Goal: Task Accomplishment & Management: Use online tool/utility

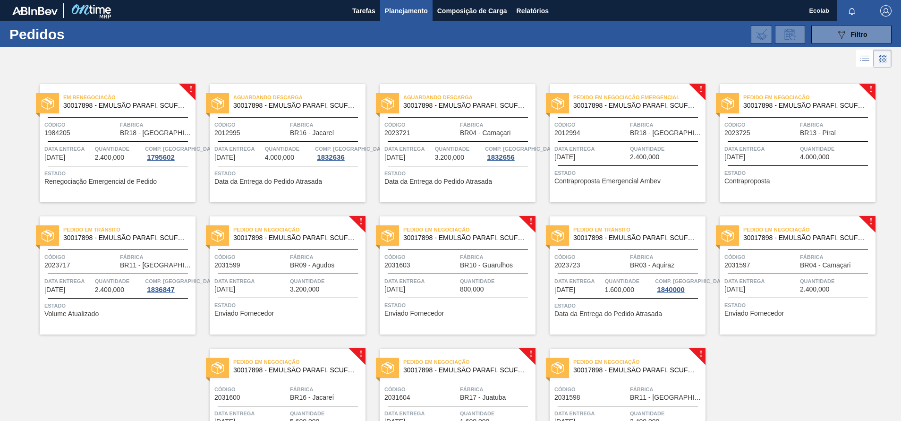
click at [791, 155] on div "Data entrega [DATE]" at bounding box center [760, 152] width 73 height 17
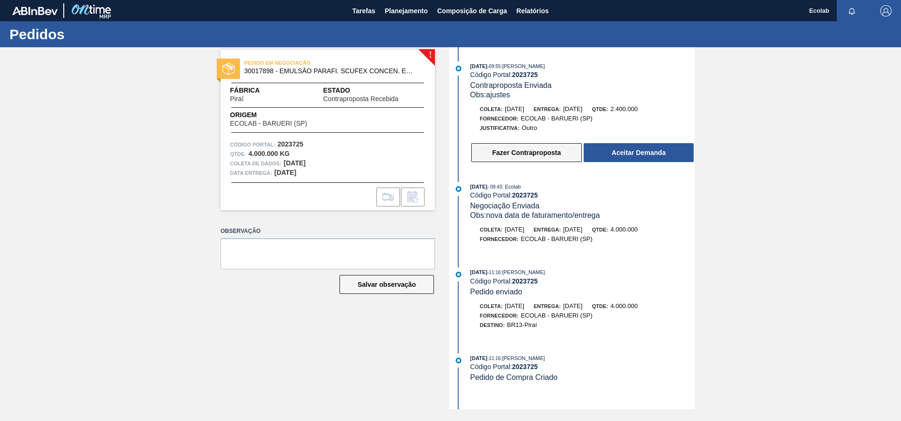
click at [546, 151] on button "Fazer Contraproposta" at bounding box center [526, 152] width 111 height 19
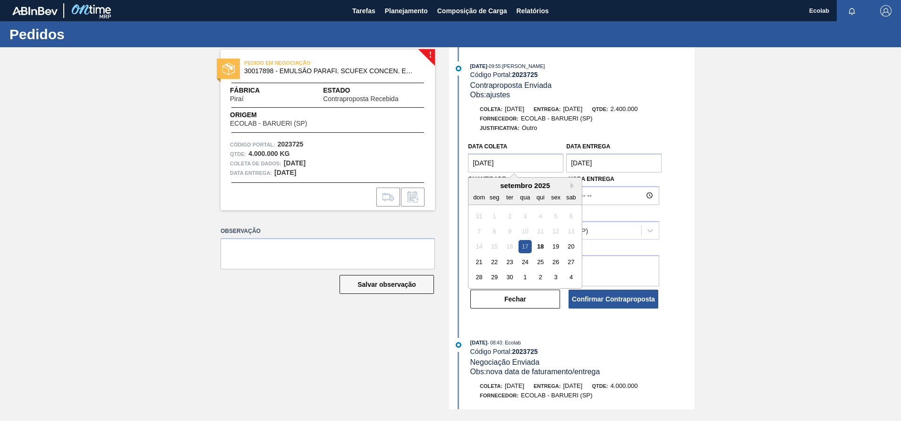
click at [526, 163] on coleta "[DATE]" at bounding box center [515, 162] width 95 height 19
click at [506, 261] on div "23" at bounding box center [509, 261] width 13 height 13
type coleta "[DATE]"
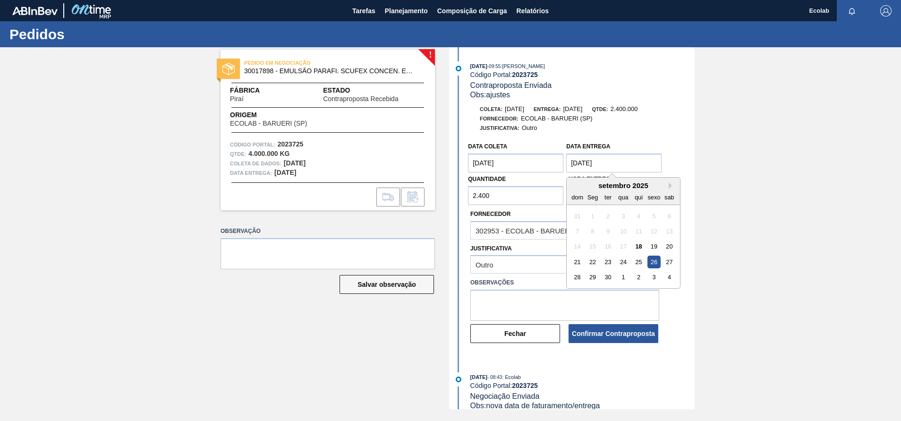
click at [633, 164] on entrega "[DATE]" at bounding box center [613, 162] width 95 height 19
click at [606, 275] on div "30" at bounding box center [608, 277] width 13 height 13
type entrega "[DATE]"
click at [529, 294] on textarea at bounding box center [564, 304] width 189 height 31
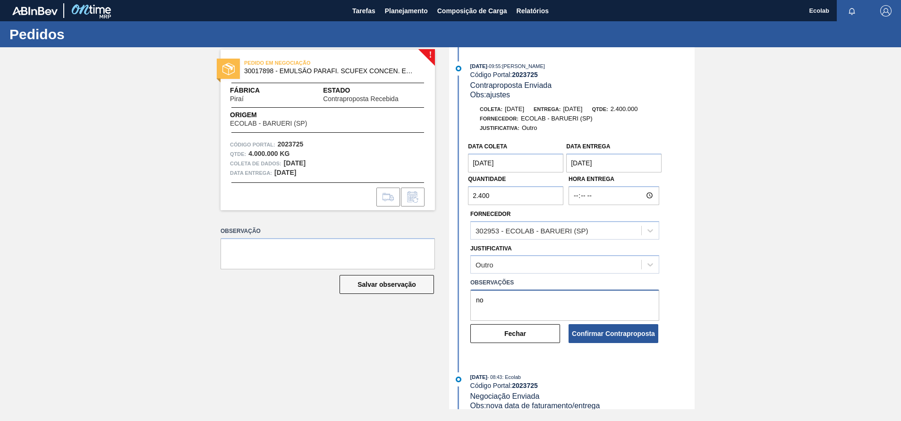
type textarea "n"
type textarea "d"
type textarea "n"
click at [496, 334] on button "Fechar" at bounding box center [515, 333] width 90 height 19
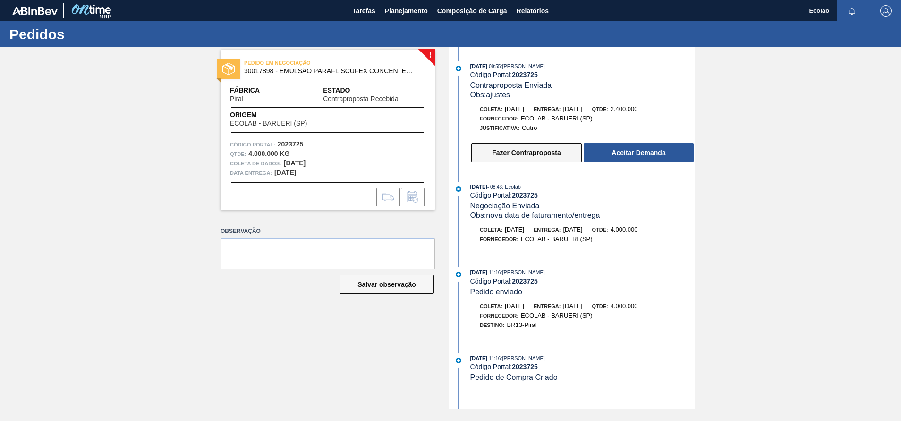
click at [540, 148] on button "Fazer Contraproposta" at bounding box center [526, 152] width 111 height 19
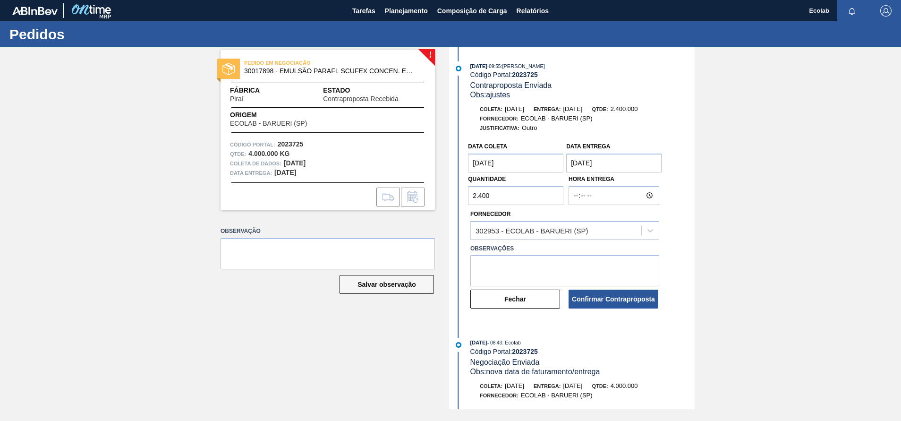
click at [529, 162] on coleta "[DATE]" at bounding box center [515, 162] width 95 height 19
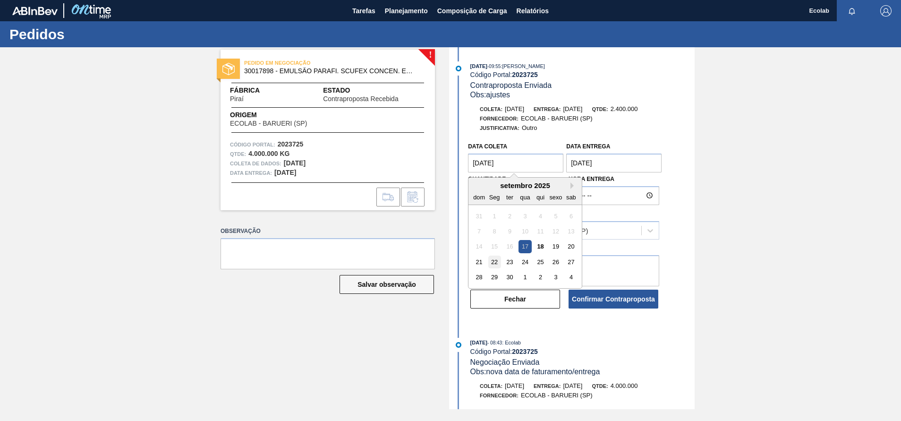
click at [494, 264] on div "22" at bounding box center [494, 261] width 13 height 13
type coleta "[DATE]"
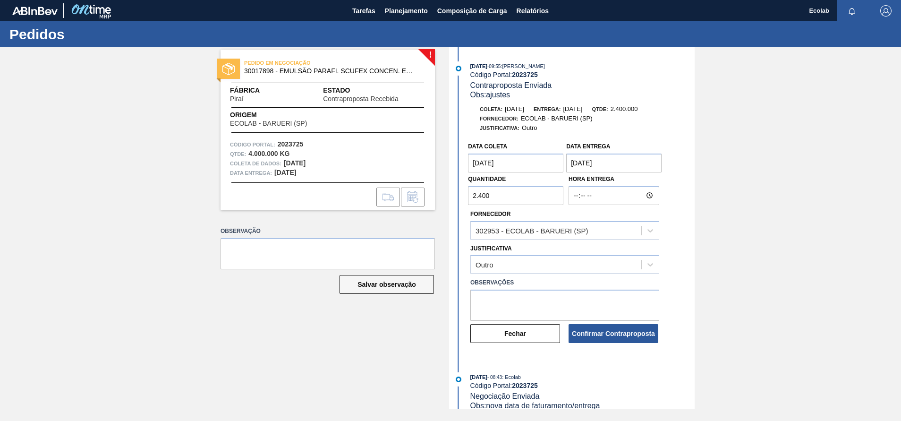
click at [627, 165] on entrega "[DATE]" at bounding box center [613, 162] width 95 height 19
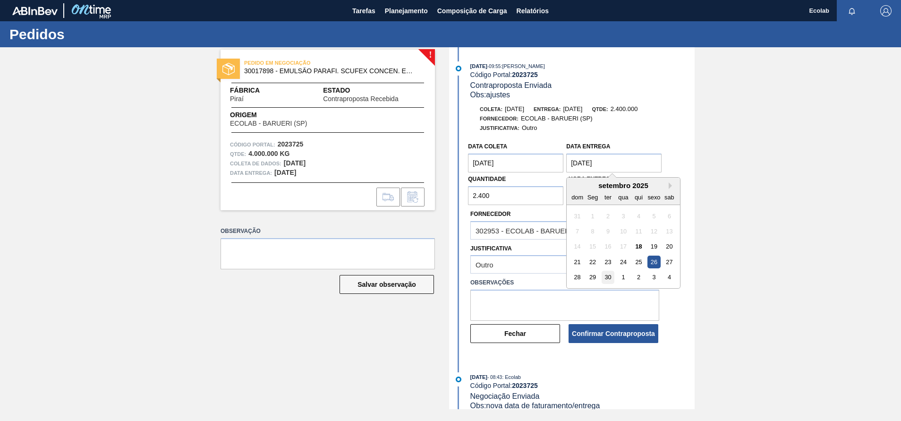
click at [606, 277] on div "30" at bounding box center [608, 277] width 13 height 13
type entrega "[DATE]"
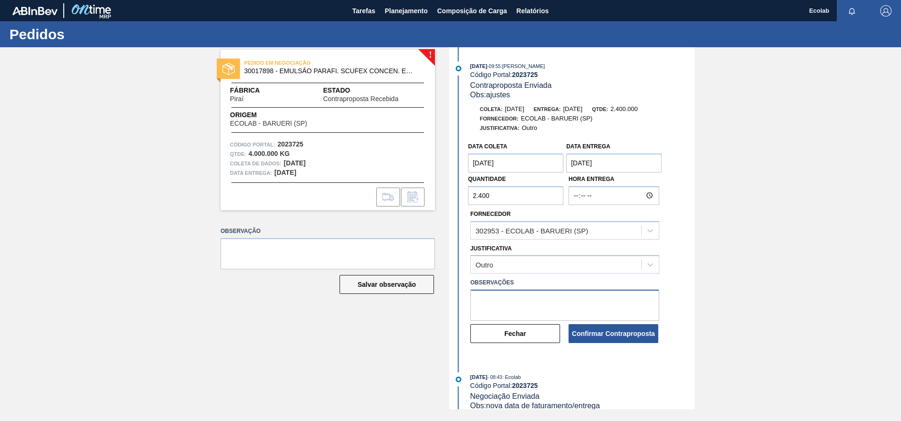
click at [526, 296] on textarea at bounding box center [564, 304] width 189 height 31
type textarea "nova data de faturamento/entrega"
click at [587, 337] on button "Confirmar Contraproposta" at bounding box center [614, 333] width 90 height 19
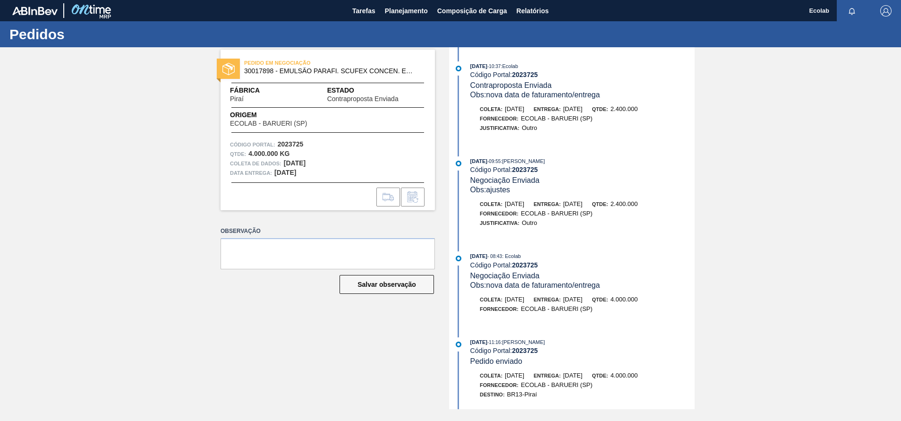
click at [844, 192] on div "PEDIDO EM NEGOCIAÇÃO 30017898 - EMULSÃO PARAFI. SCUFEX CONCEN. ECOLAB Fábrica P…" at bounding box center [450, 228] width 901 height 362
click at [393, 11] on span "Planejamento" at bounding box center [406, 10] width 43 height 11
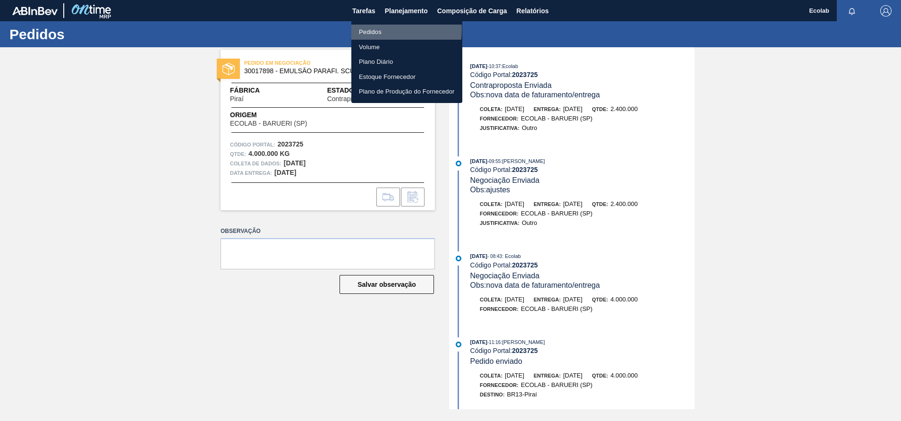
click at [373, 30] on li "Pedidos" at bounding box center [406, 32] width 111 height 15
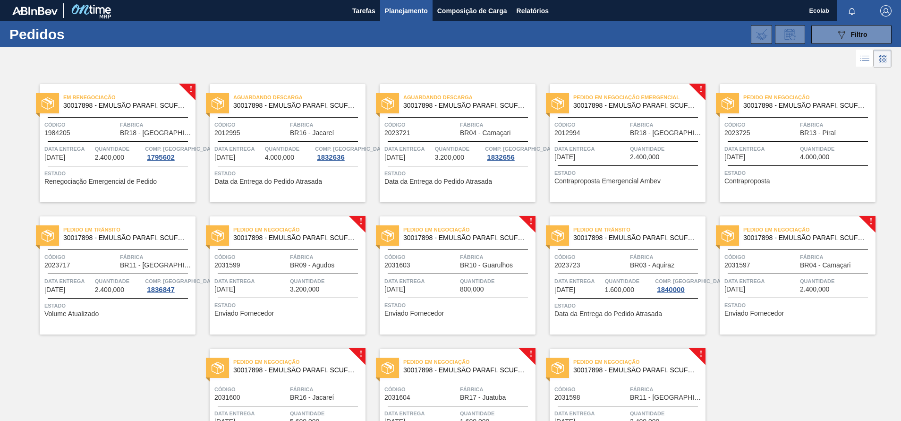
click at [299, 277] on span "Quantidade" at bounding box center [326, 280] width 73 height 9
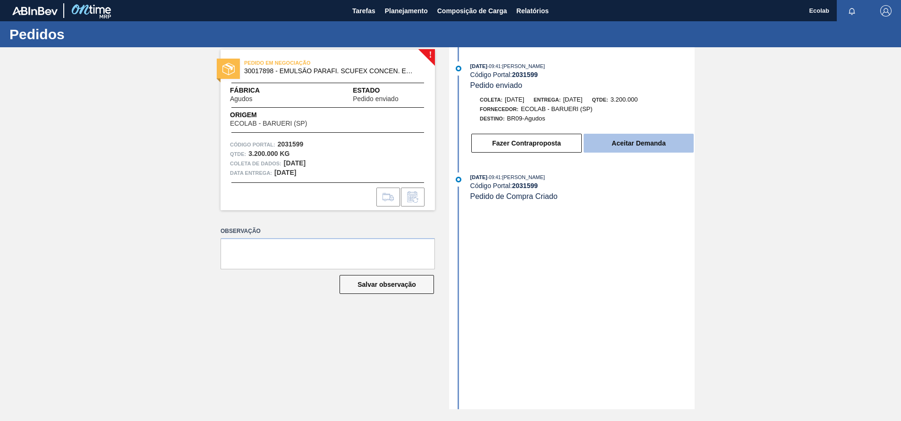
click at [629, 145] on button "Aceitar Demanda" at bounding box center [639, 143] width 110 height 19
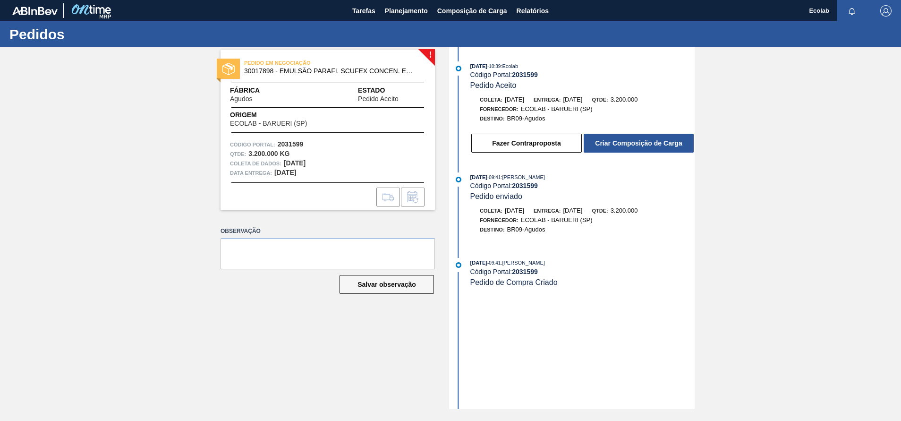
click at [629, 145] on button "Criar Composição de Carga" at bounding box center [639, 143] width 110 height 19
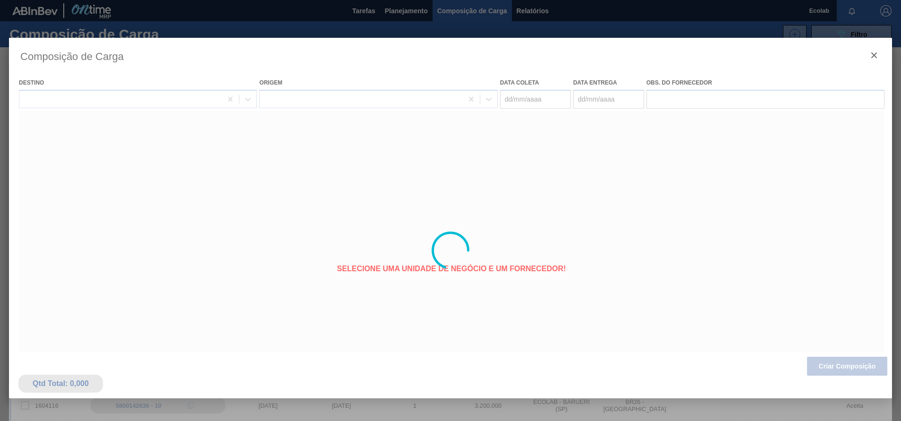
type coleta "[DATE]"
type entrega "[DATE]"
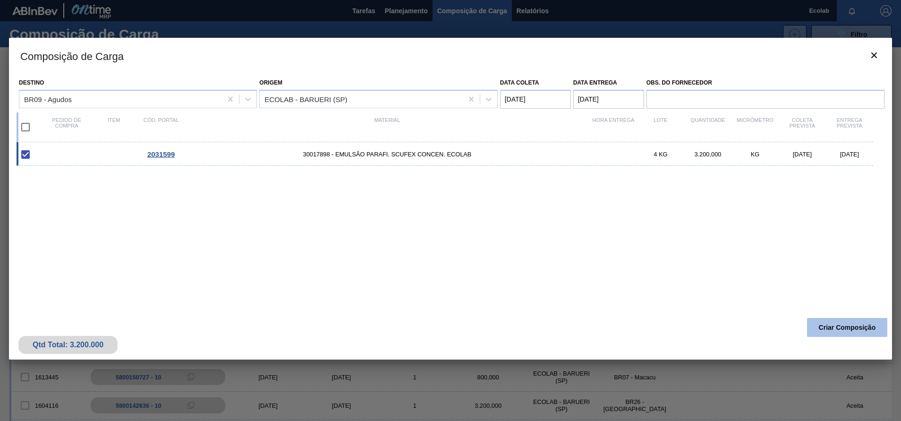
click at [831, 325] on button "Criar Composição" at bounding box center [847, 327] width 80 height 19
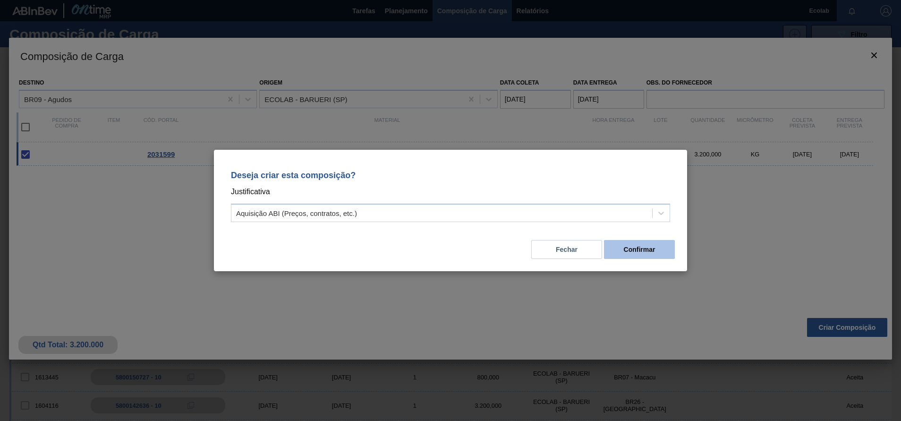
click at [644, 244] on button "Confirmar" at bounding box center [639, 249] width 71 height 19
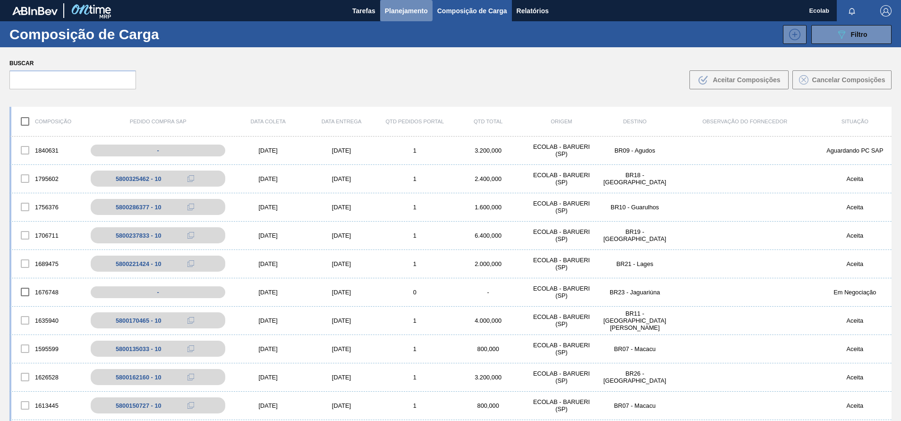
click at [401, 13] on span "Planejamento" at bounding box center [406, 10] width 43 height 11
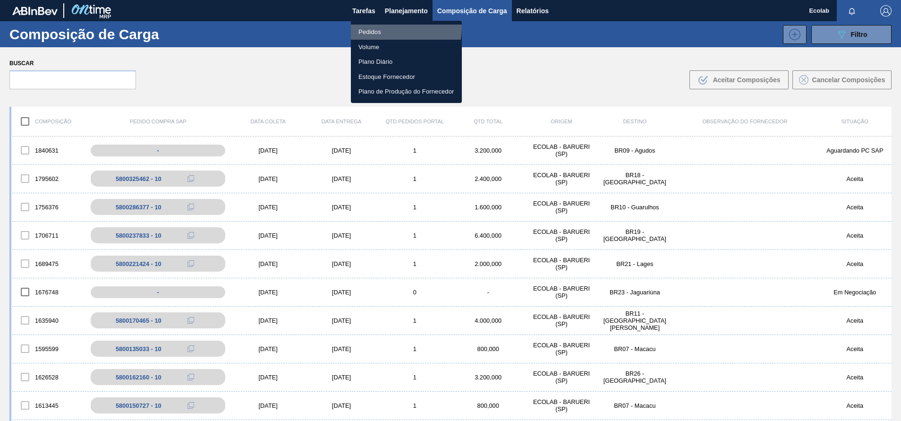
click at [374, 26] on li "Pedidos" at bounding box center [406, 32] width 111 height 15
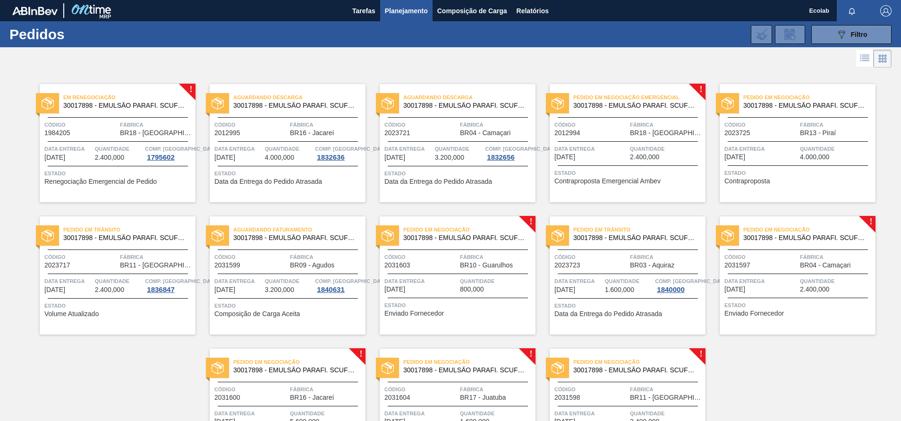
click at [414, 283] on span "Data entrega" at bounding box center [420, 280] width 73 height 9
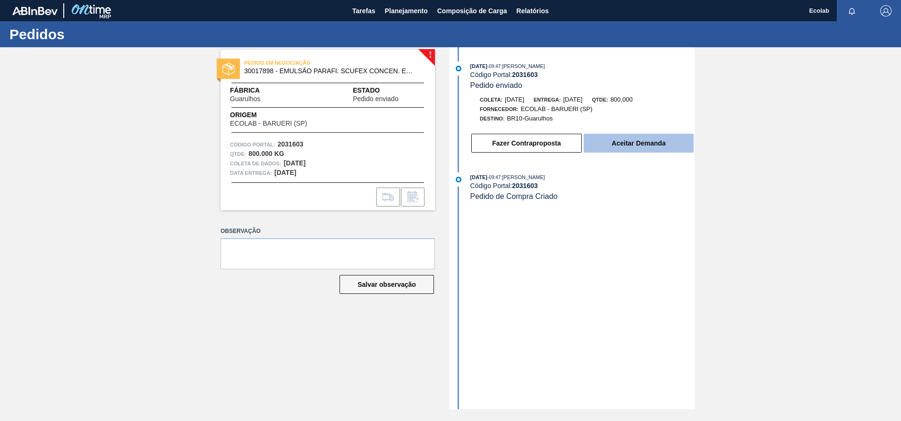
click at [650, 140] on button "Aceitar Demanda" at bounding box center [639, 143] width 110 height 19
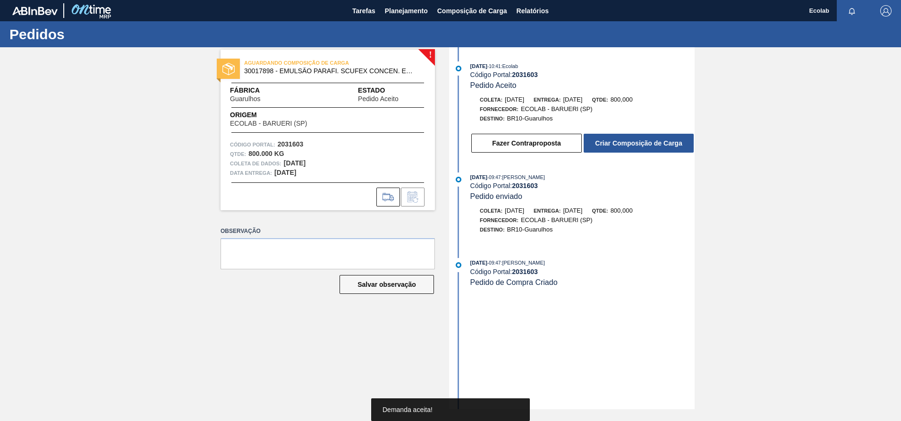
click at [650, 140] on button "Criar Composição de Carga" at bounding box center [639, 143] width 110 height 19
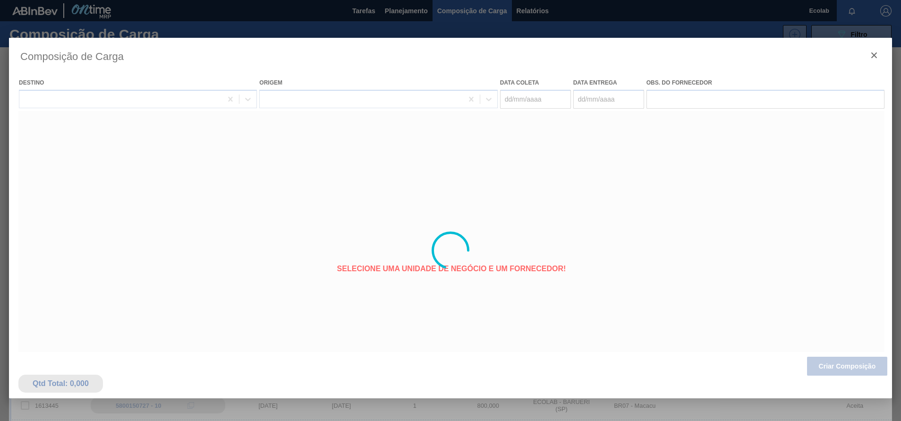
type coleta "[DATE]"
type entrega "[DATE]"
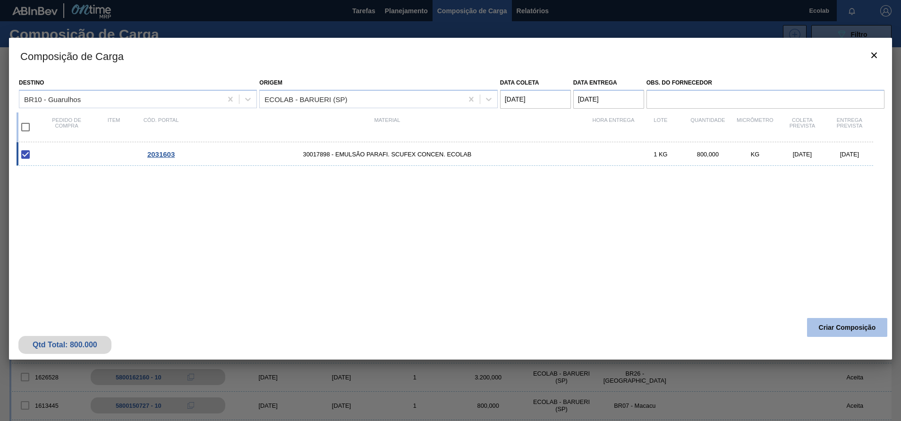
click at [833, 323] on button "Criar Composição" at bounding box center [847, 327] width 80 height 19
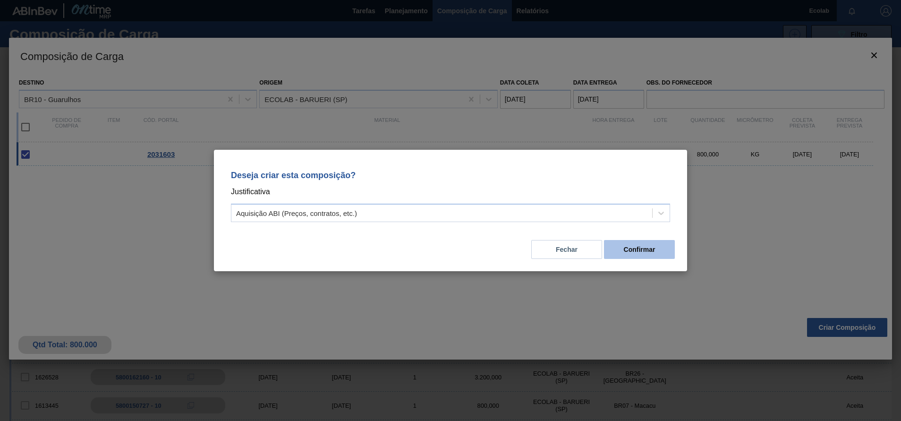
click at [632, 242] on button "Confirmar" at bounding box center [639, 249] width 71 height 19
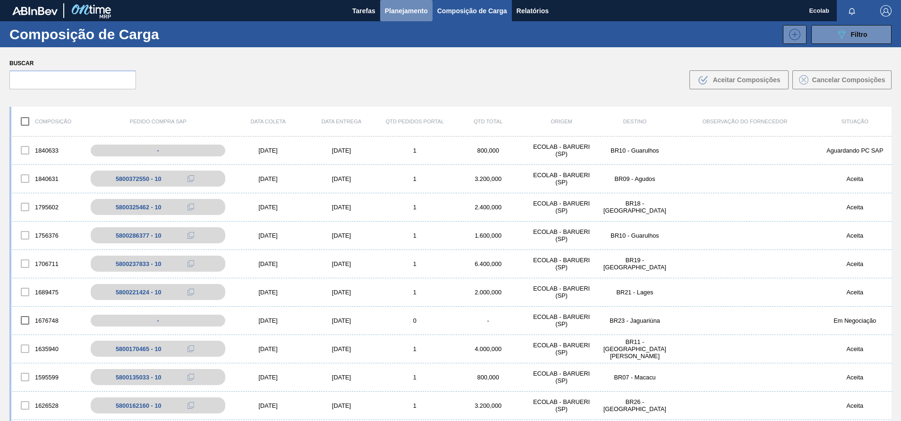
click at [401, 7] on span "Planejamento" at bounding box center [406, 10] width 43 height 11
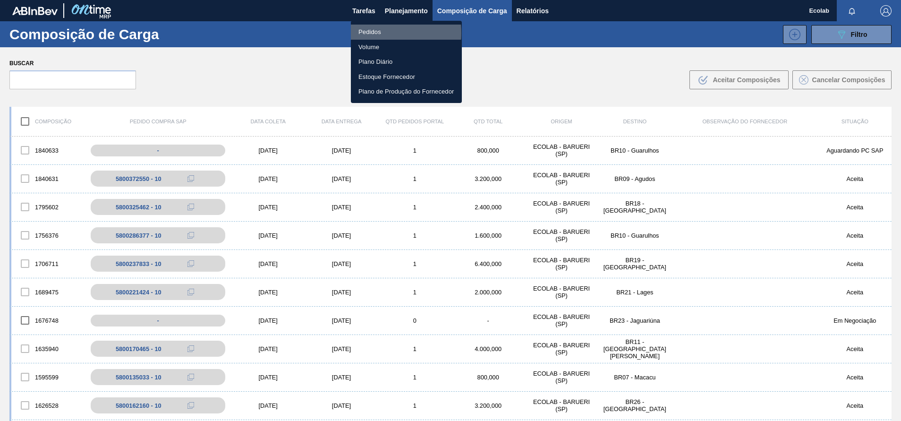
click at [362, 33] on li "Pedidos" at bounding box center [406, 32] width 111 height 15
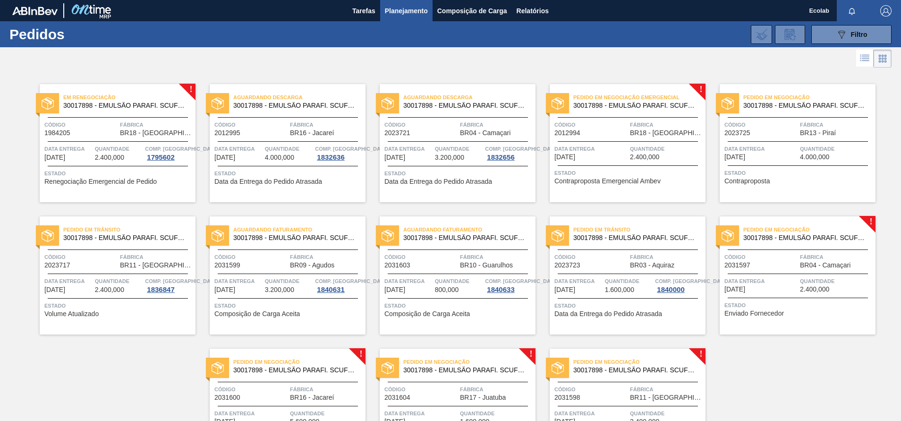
click at [808, 277] on span "Quantidade" at bounding box center [836, 280] width 73 height 9
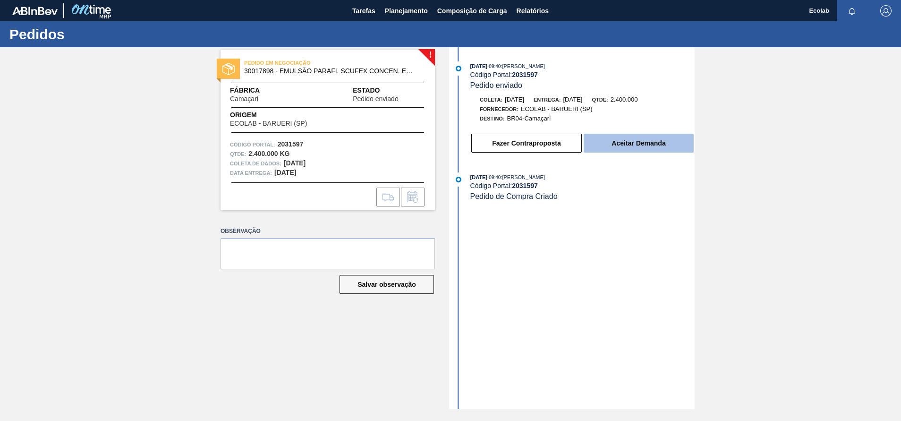
click at [647, 139] on button "Aceitar Demanda" at bounding box center [639, 143] width 110 height 19
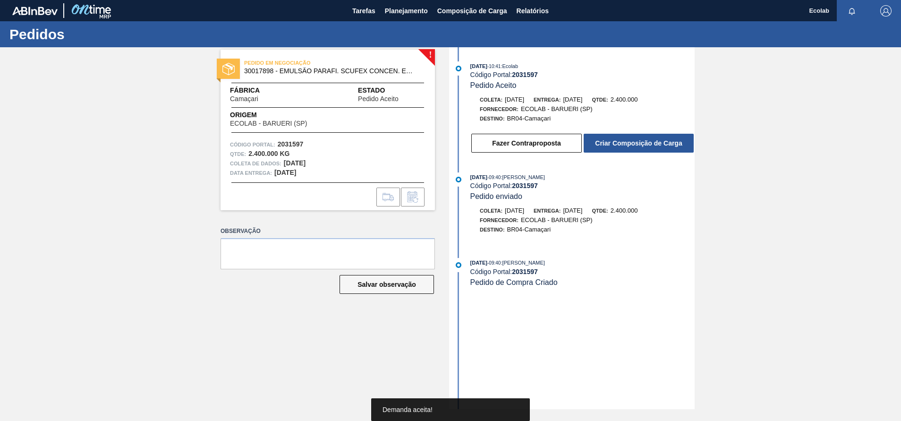
click at [647, 140] on button "Criar Composição de Carga" at bounding box center [639, 143] width 110 height 19
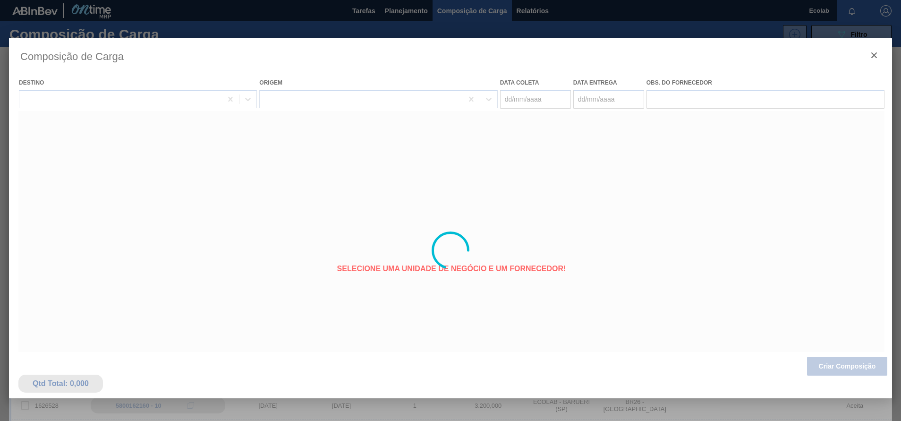
type coleta "[DATE]"
type entrega "[DATE]"
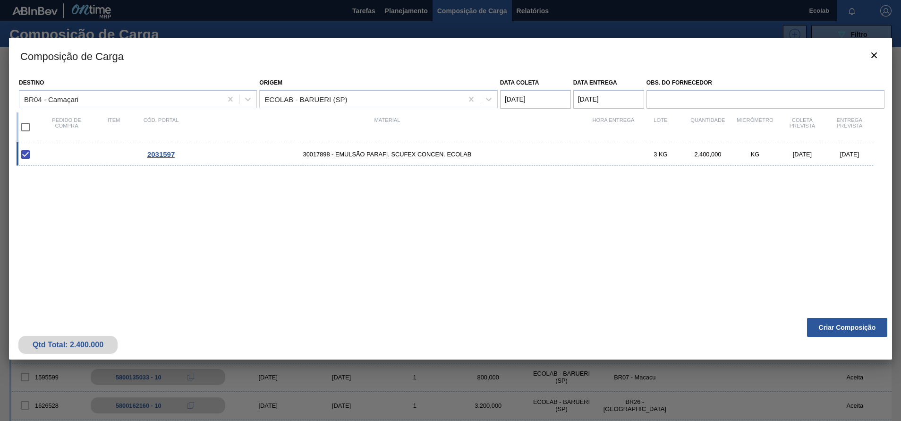
click at [835, 327] on button "Criar Composição" at bounding box center [847, 327] width 80 height 19
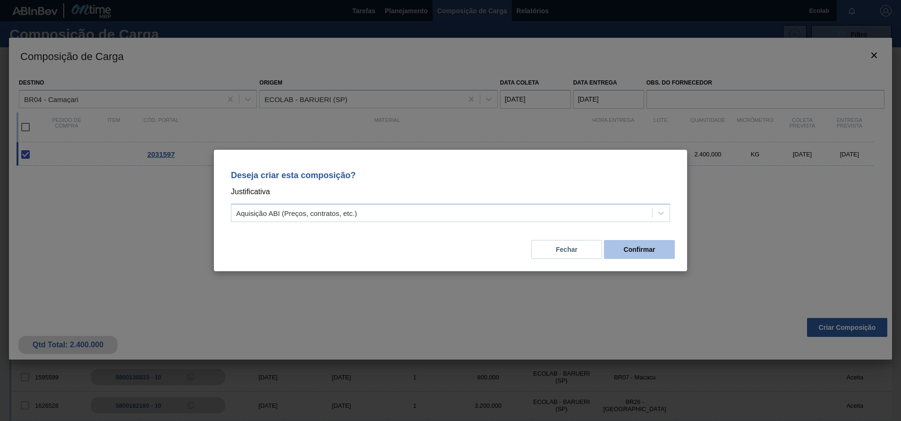
click at [642, 244] on button "Confirmar" at bounding box center [639, 249] width 71 height 19
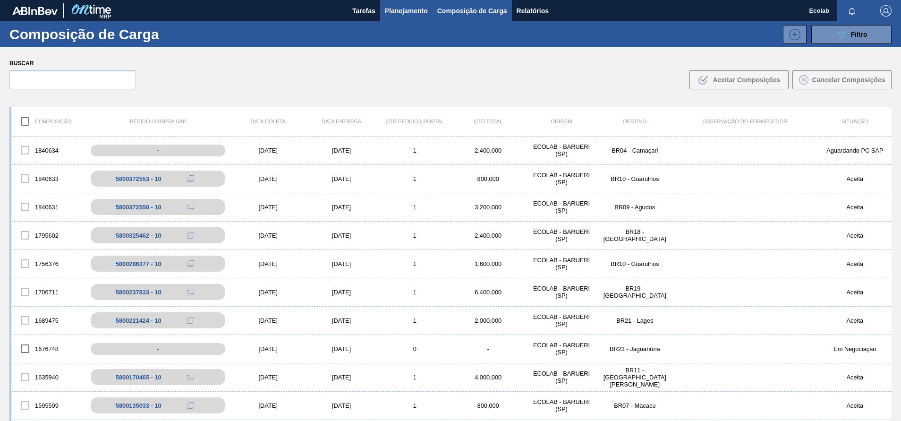
click at [401, 9] on span "Planejamento" at bounding box center [406, 10] width 43 height 11
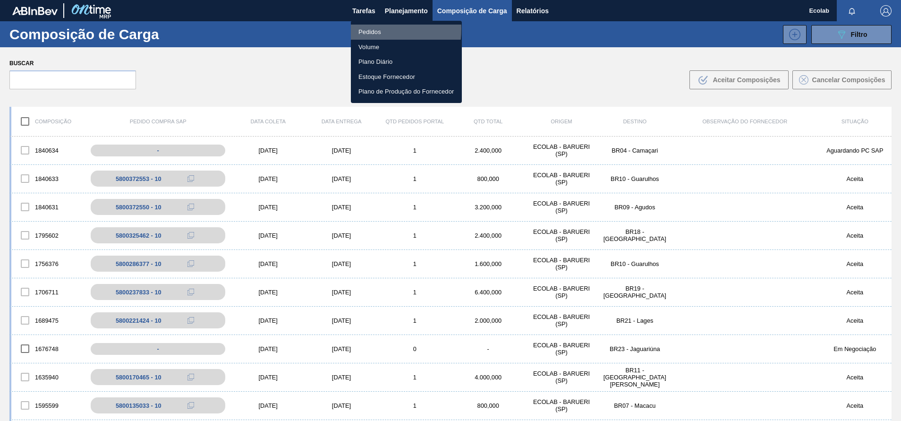
click at [361, 29] on li "Pedidos" at bounding box center [406, 32] width 111 height 15
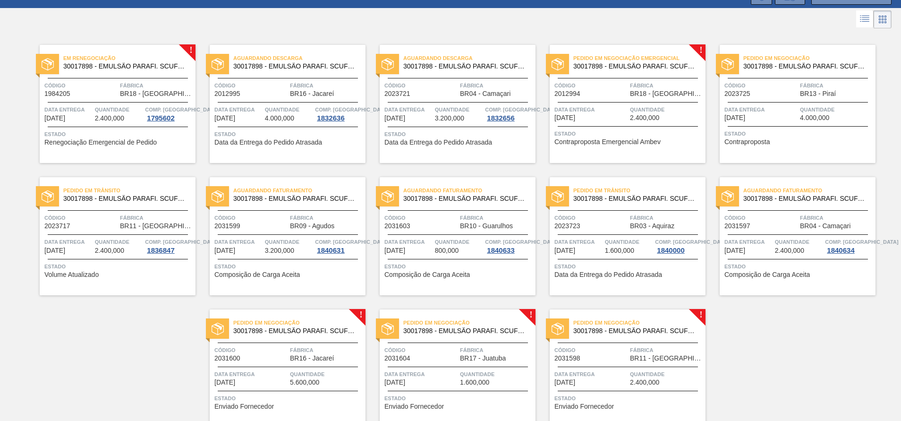
scroll to position [81, 0]
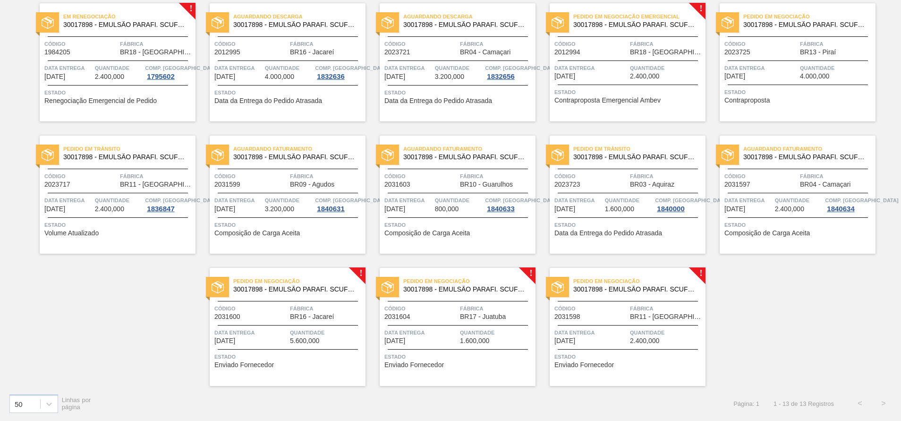
click at [255, 310] on span "Código" at bounding box center [250, 308] width 73 height 9
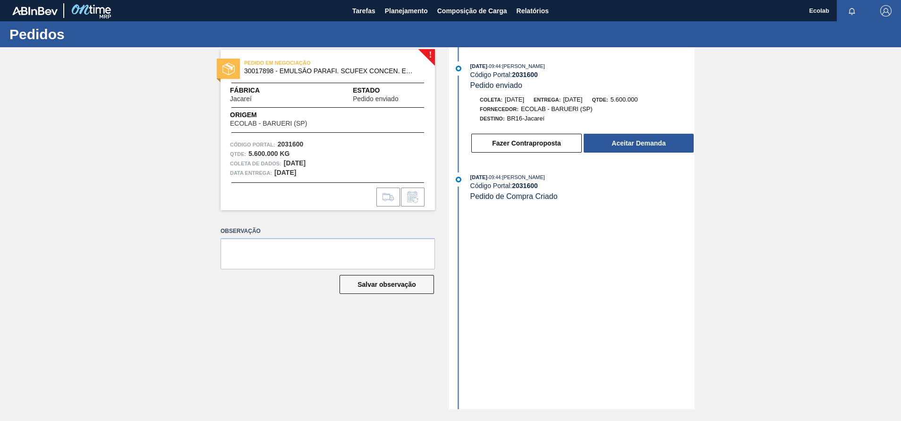
click at [813, 307] on div "! PEDIDO EM NEGOCIAÇÃO 30017898 - EMULSÃO PARAFI. SCUFEX CONCEN. ECOLAB Fábrica…" at bounding box center [450, 228] width 901 height 362
click at [614, 145] on button "Aceitar Demanda" at bounding box center [639, 143] width 110 height 19
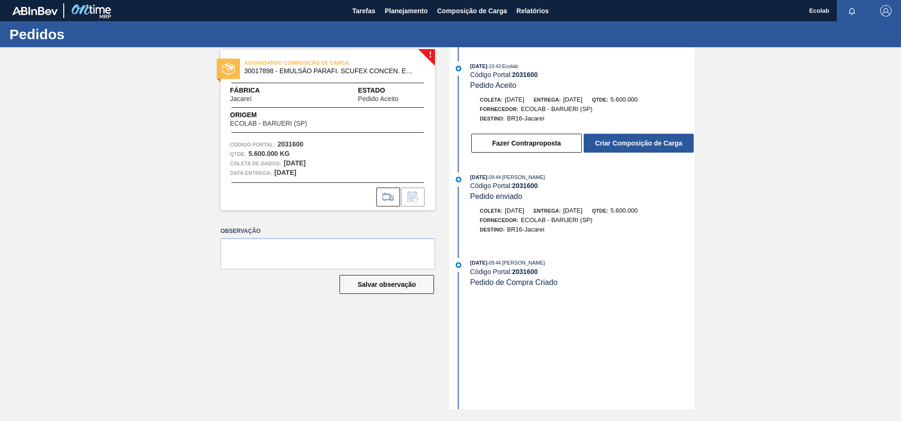
click at [614, 145] on button "Criar Composição de Carga" at bounding box center [639, 143] width 110 height 19
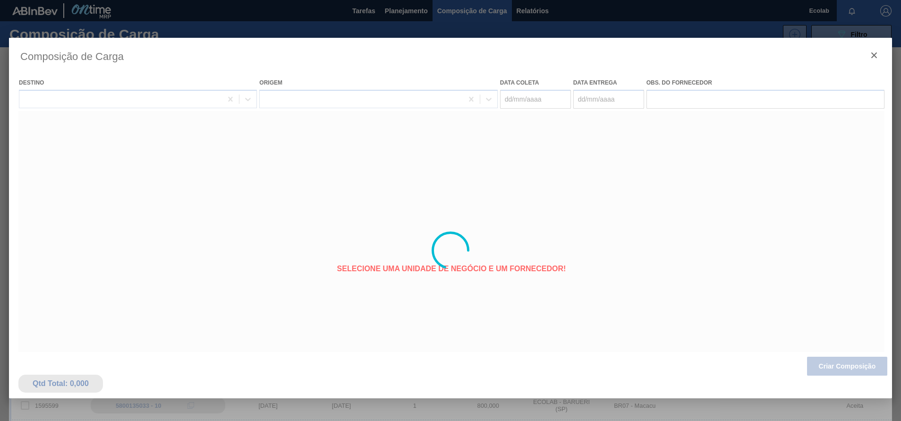
type coleta "[DATE]"
type entrega "[DATE]"
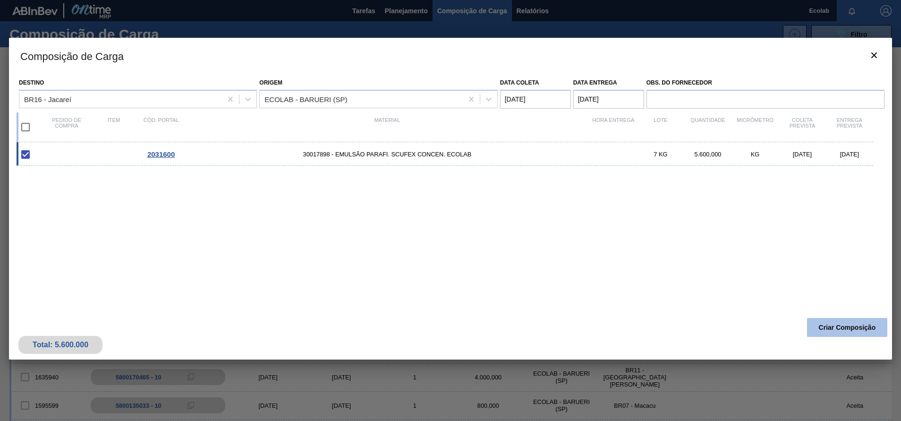
click at [840, 329] on button "Criar Composição" at bounding box center [847, 327] width 80 height 19
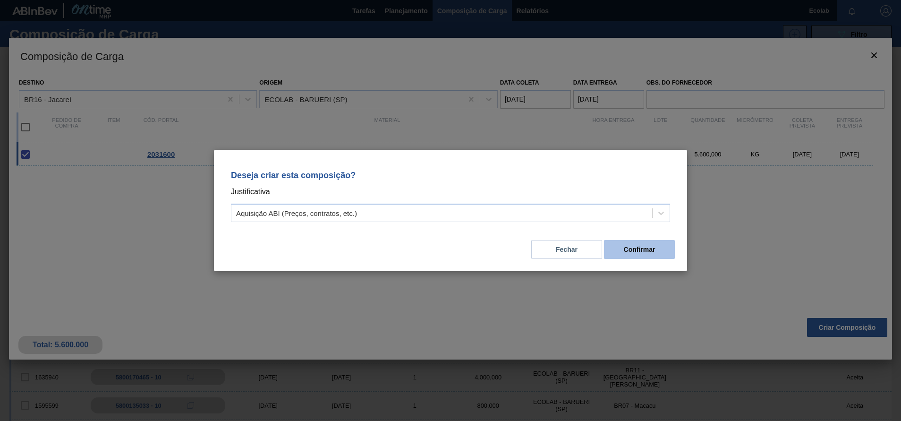
click at [621, 251] on button "Confirmar" at bounding box center [639, 249] width 71 height 19
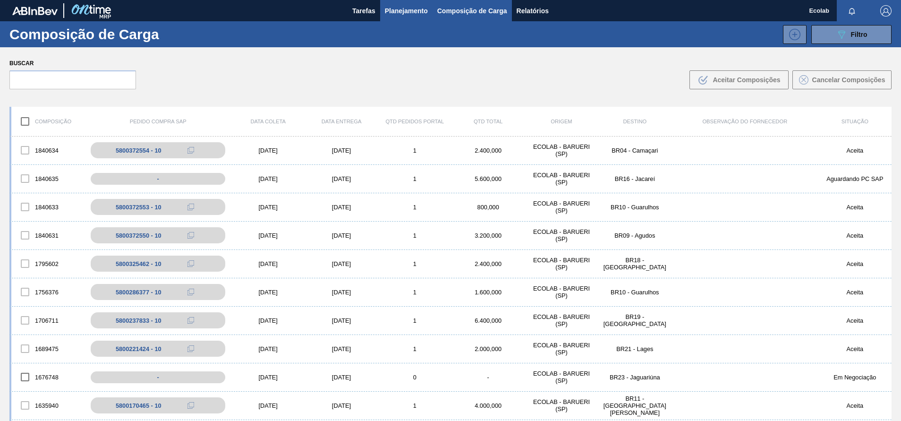
click at [409, 8] on span "Planejamento" at bounding box center [406, 10] width 43 height 11
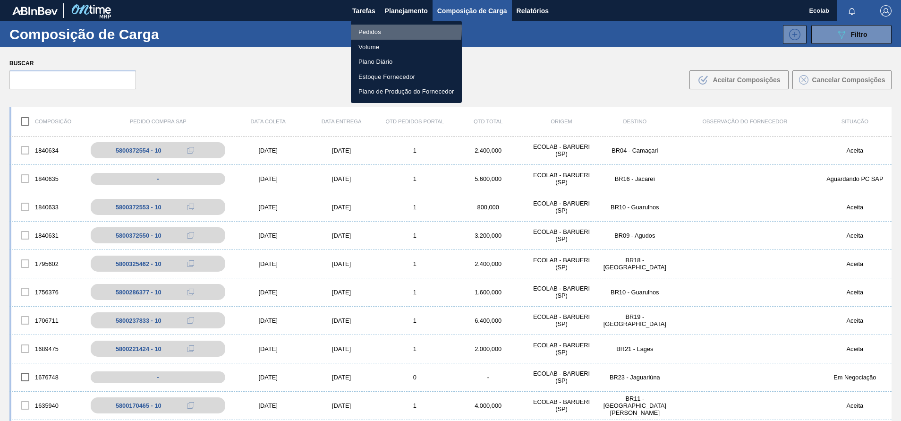
click at [373, 29] on li "Pedidos" at bounding box center [406, 32] width 111 height 15
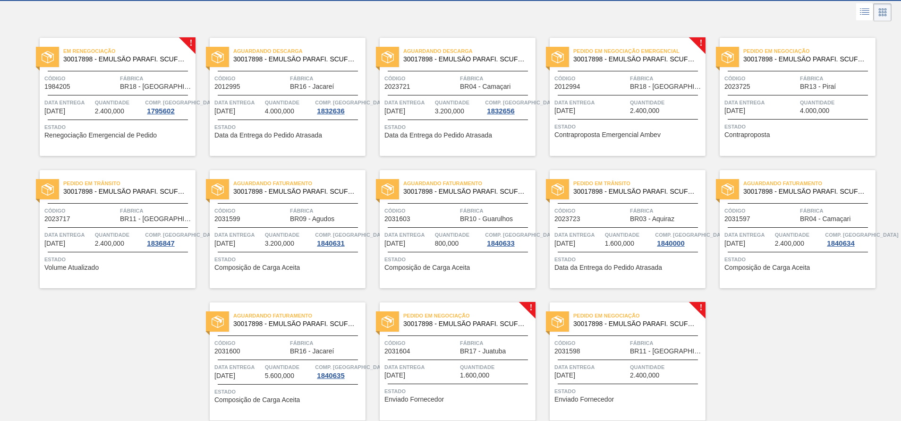
scroll to position [81, 0]
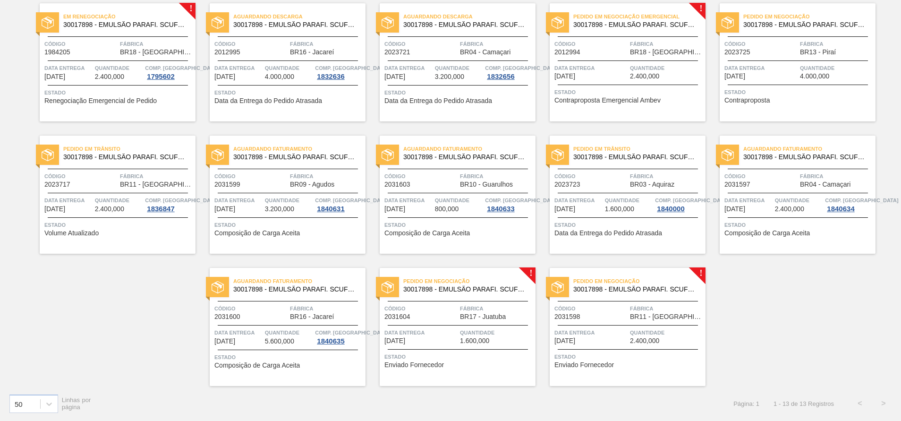
click at [447, 334] on span "Data entrega" at bounding box center [420, 332] width 73 height 9
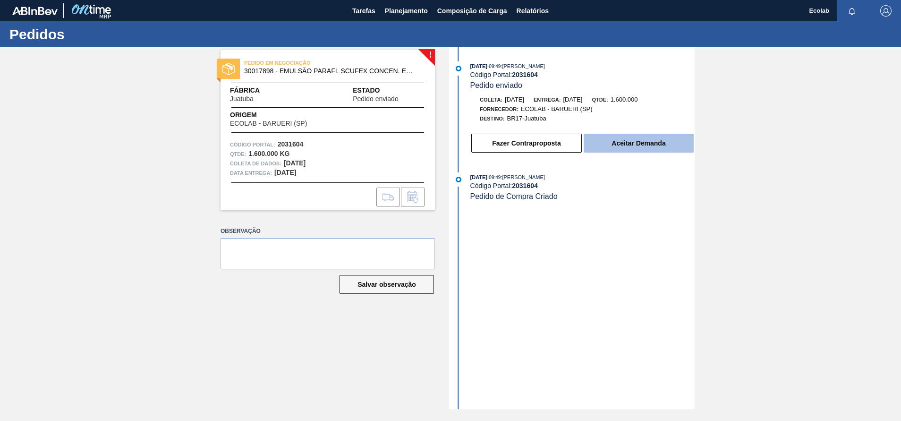
click at [647, 141] on button "Aceitar Demanda" at bounding box center [639, 143] width 110 height 19
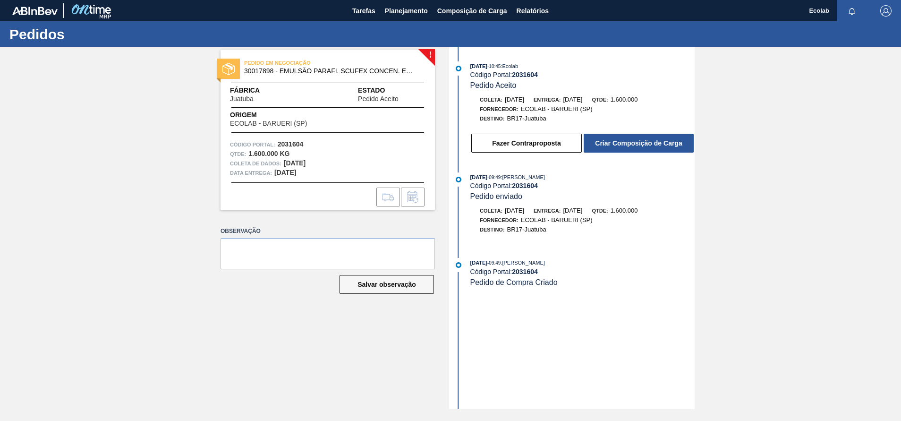
click at [645, 140] on button "Criar Composição de Carga" at bounding box center [639, 143] width 110 height 19
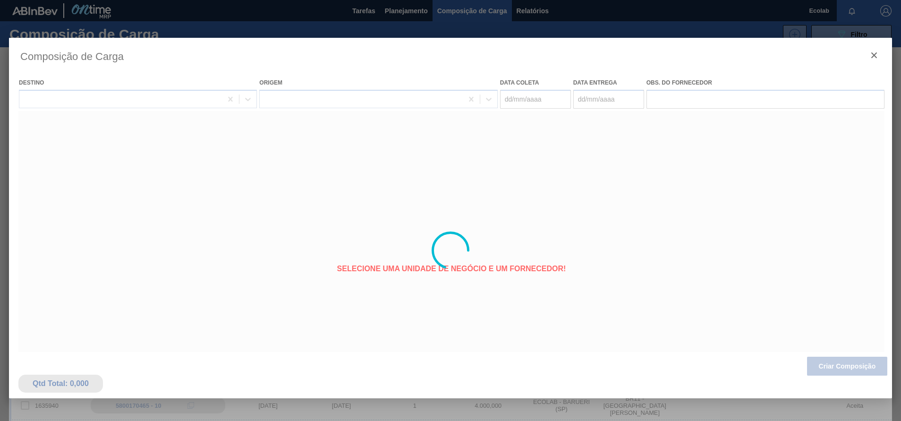
type coleta "[DATE]"
type entrega "[DATE]"
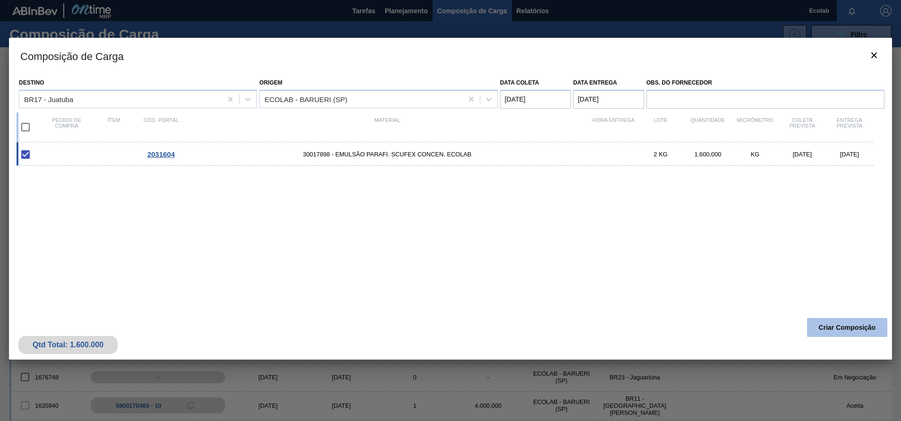
click at [838, 333] on button "Criar Composição" at bounding box center [847, 327] width 80 height 19
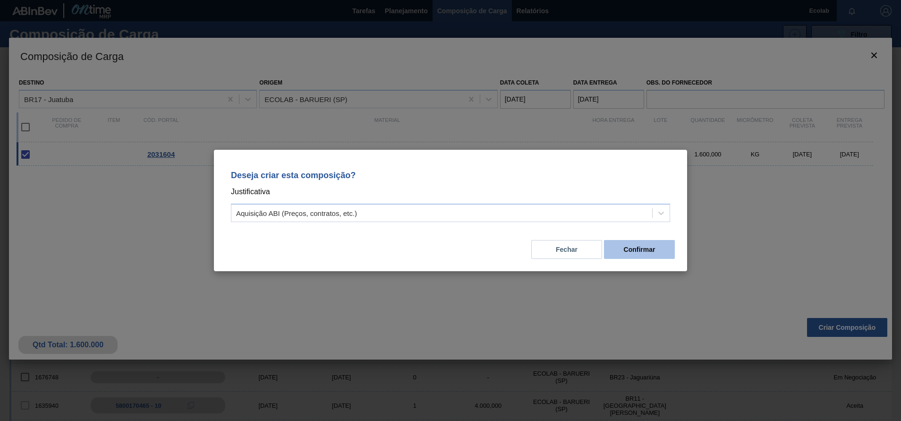
click at [639, 255] on button "Confirmar" at bounding box center [639, 249] width 71 height 19
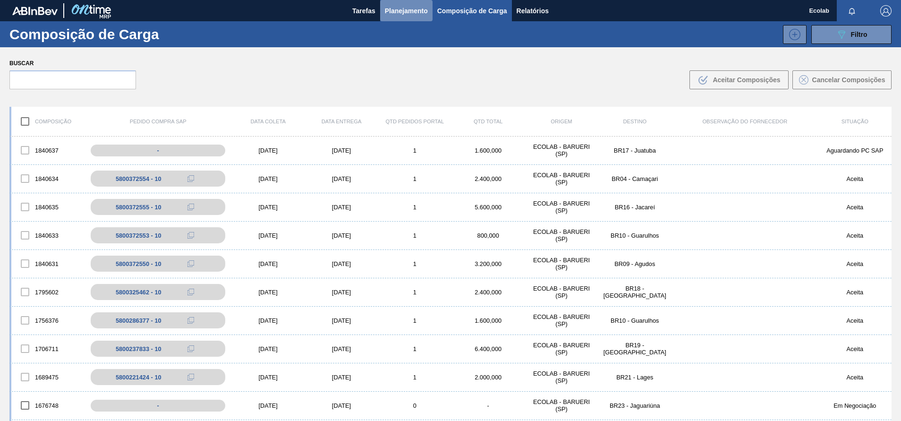
click at [396, 14] on span "Planejamento" at bounding box center [406, 10] width 43 height 11
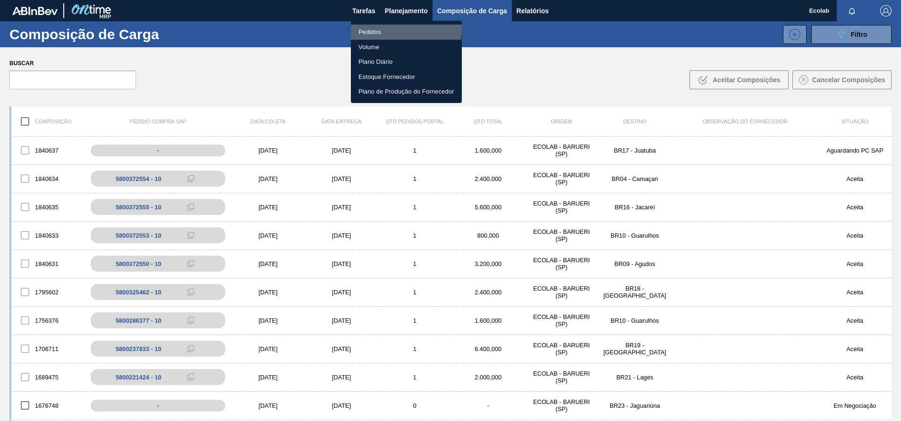
click at [371, 28] on li "Pedidos" at bounding box center [406, 32] width 111 height 15
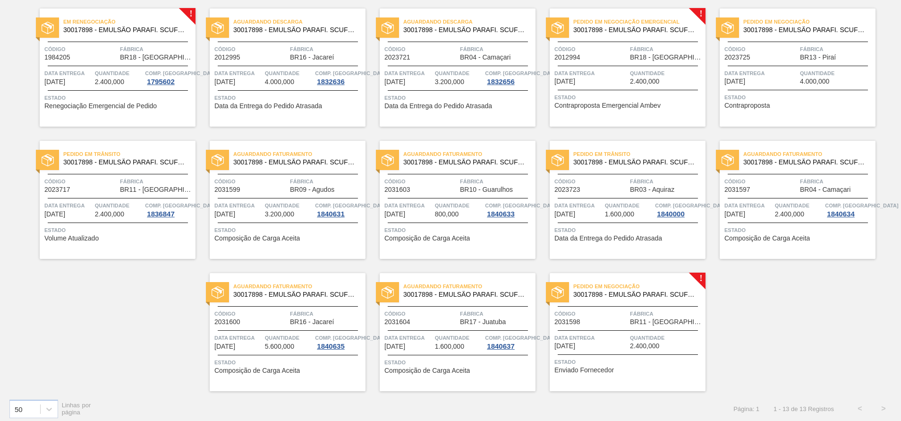
scroll to position [81, 0]
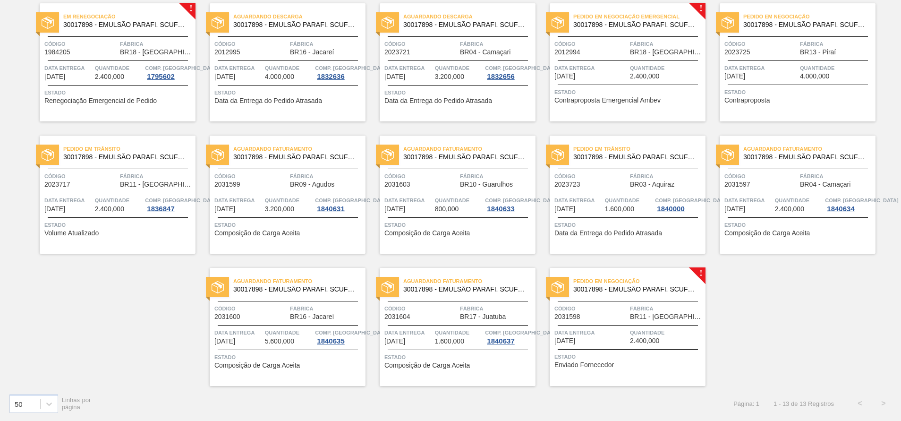
click at [599, 319] on div "Código 2031598" at bounding box center [590, 312] width 73 height 17
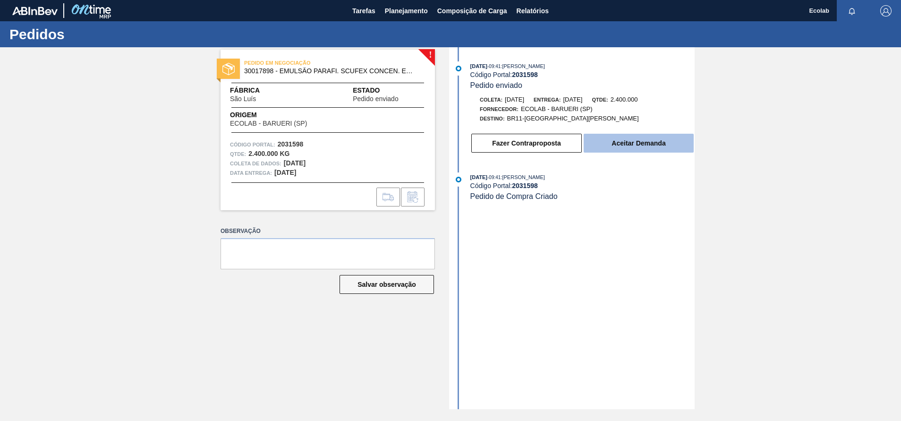
click at [631, 138] on button "Aceitar Demanda" at bounding box center [639, 143] width 110 height 19
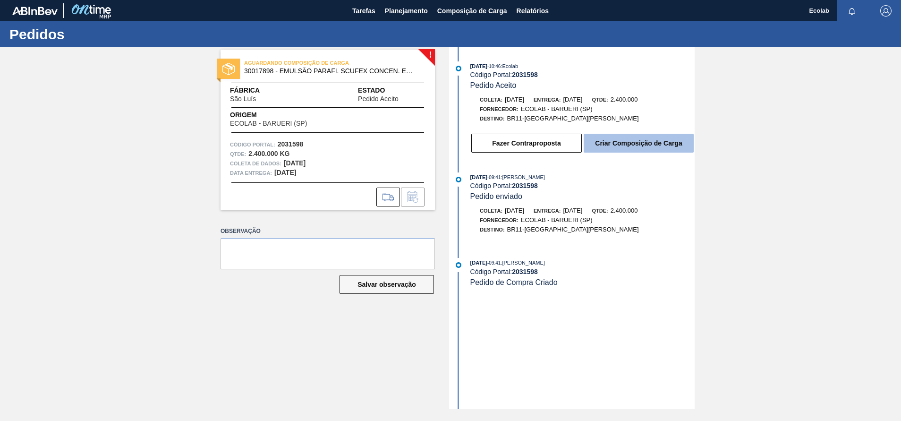
click at [631, 143] on button "Criar Composição de Carga" at bounding box center [639, 143] width 110 height 19
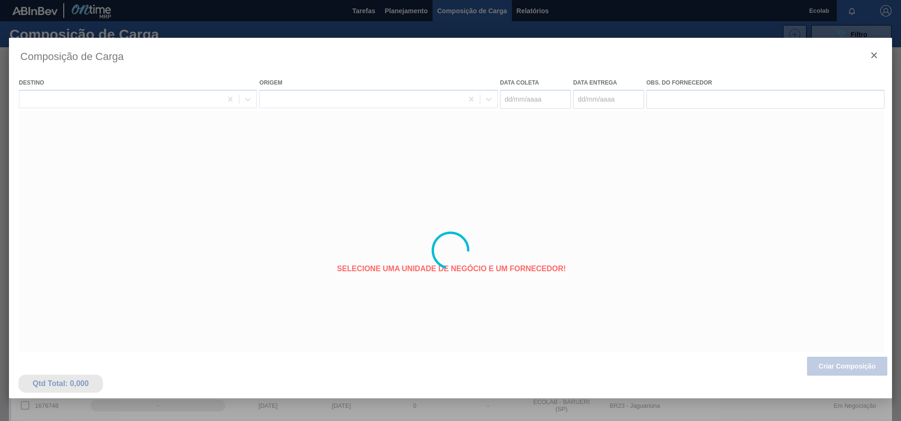
type coleta "[DATE]"
type entrega "[DATE]"
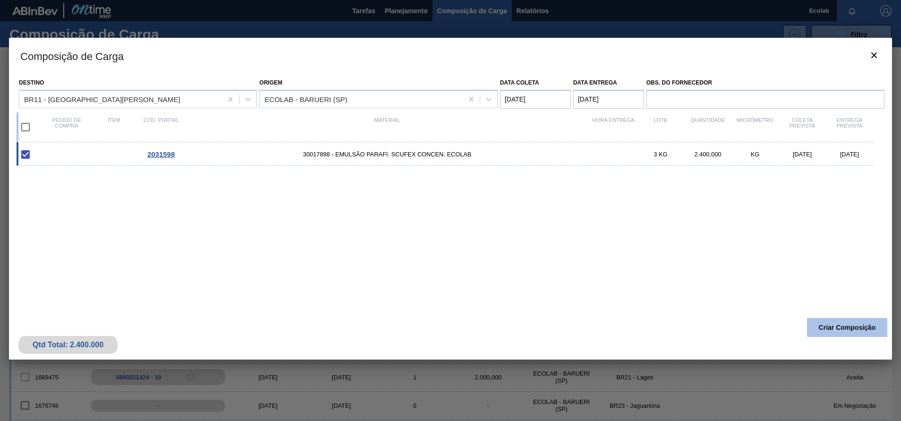
click at [828, 326] on button "Criar Composição" at bounding box center [847, 327] width 80 height 19
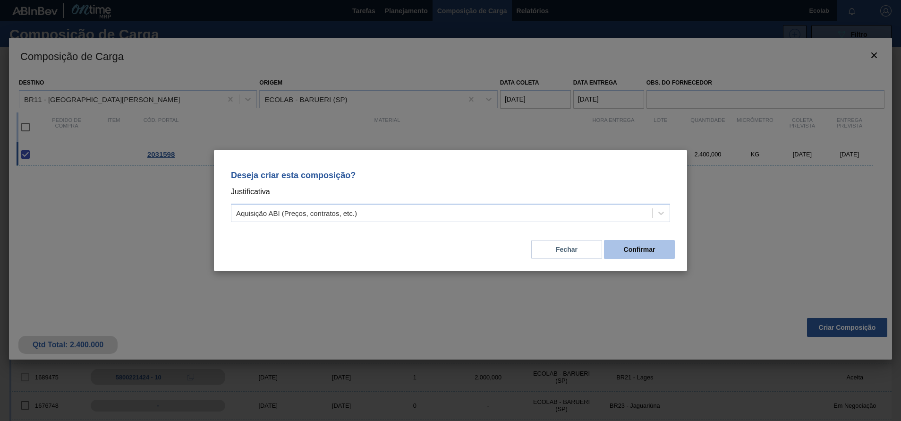
click at [626, 245] on button "Confirmar" at bounding box center [639, 249] width 71 height 19
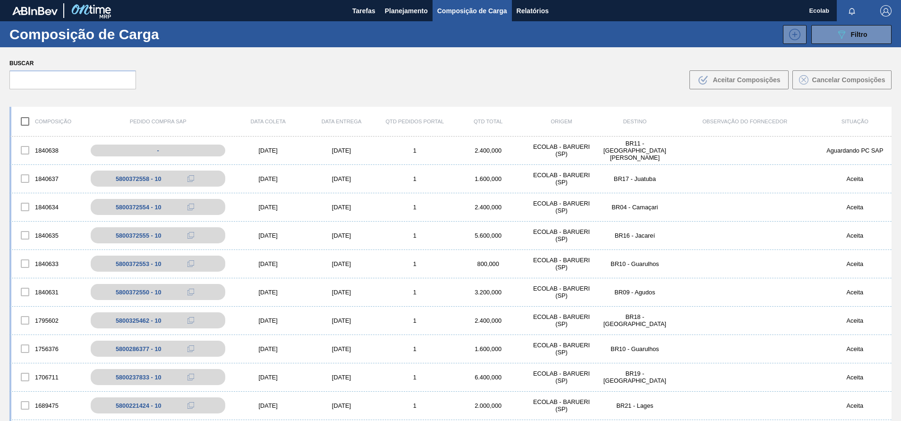
click at [496, 73] on div "Buscar .b{fill:var(--color-action-default)} Aceitar Composições Cancelar Compos…" at bounding box center [450, 72] width 901 height 51
click at [885, 3] on button "button" at bounding box center [886, 10] width 30 height 21
click at [840, 83] on li "Sair" at bounding box center [859, 84] width 72 height 17
